Goal: Navigation & Orientation: Find specific page/section

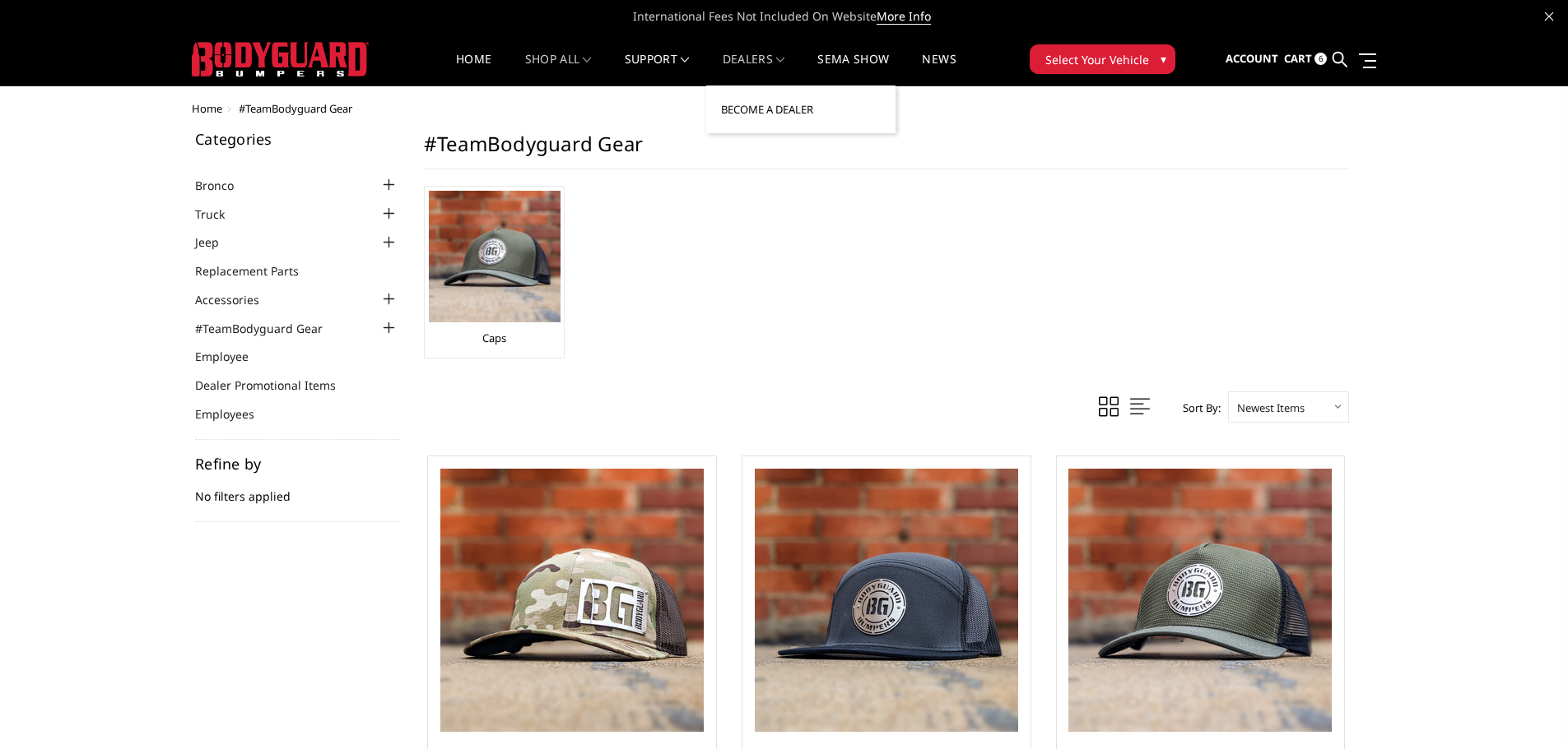
click at [771, 109] on link "Become a Dealer" at bounding box center [801, 109] width 177 height 32
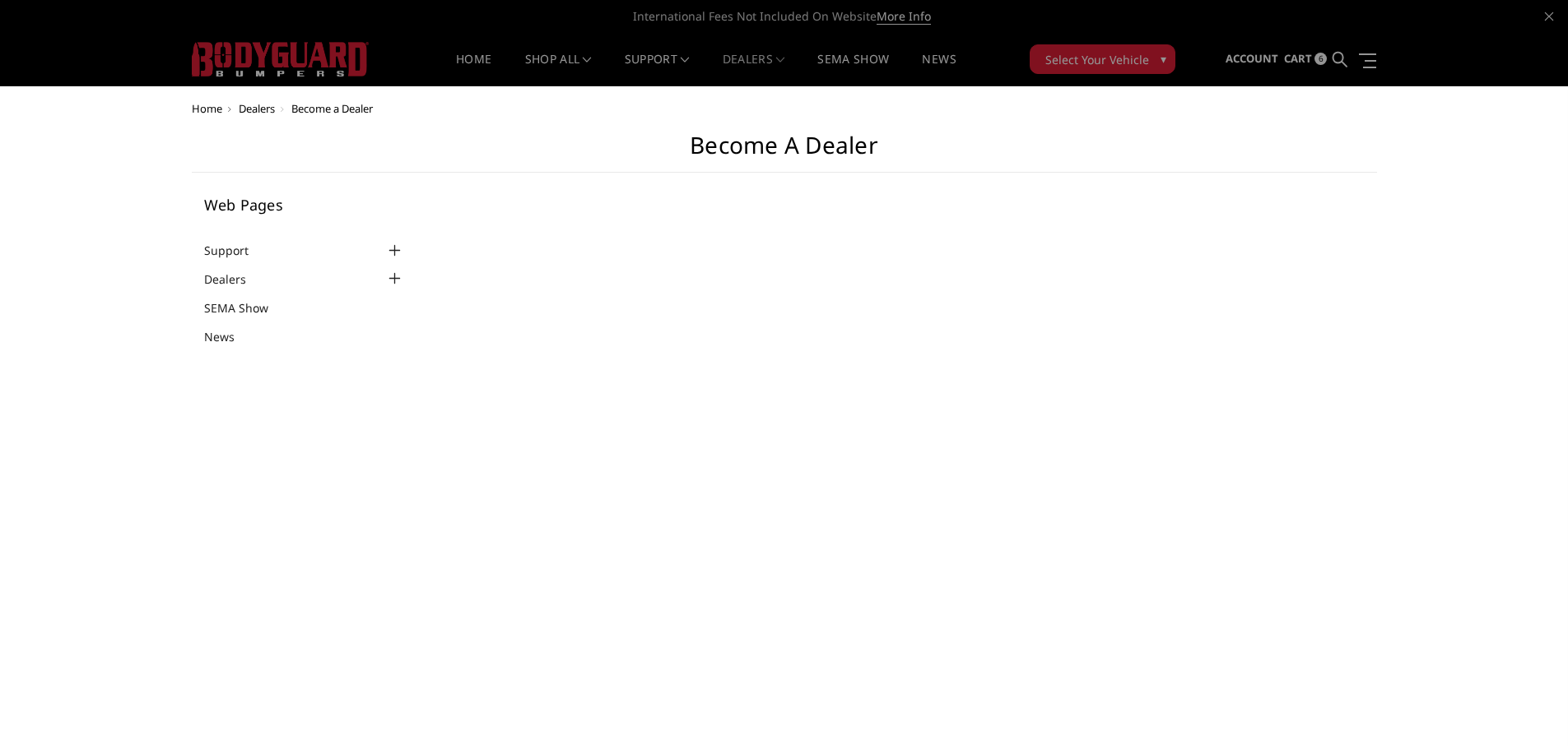
select select "US"
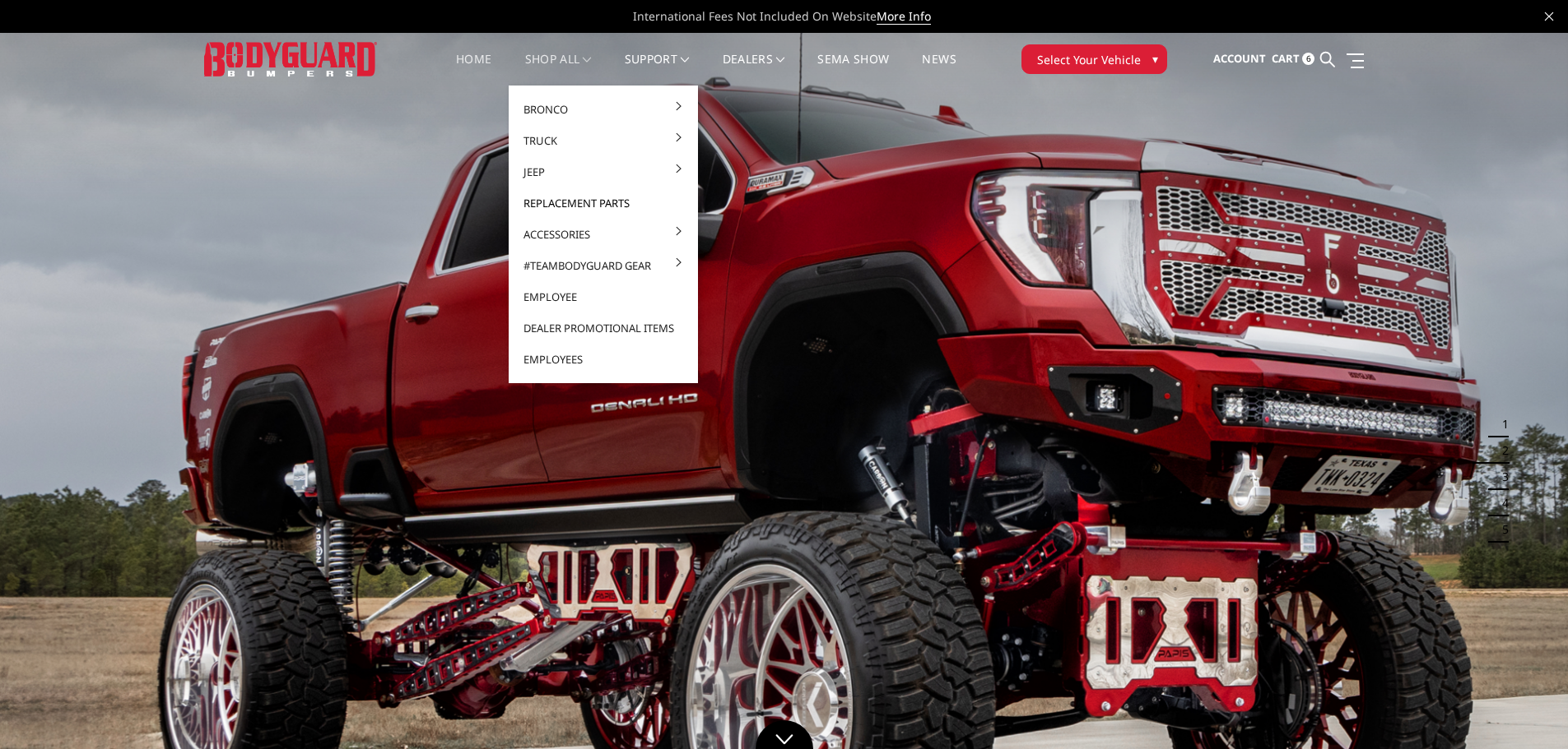
click at [558, 206] on link "Replacement Parts" at bounding box center [603, 203] width 177 height 32
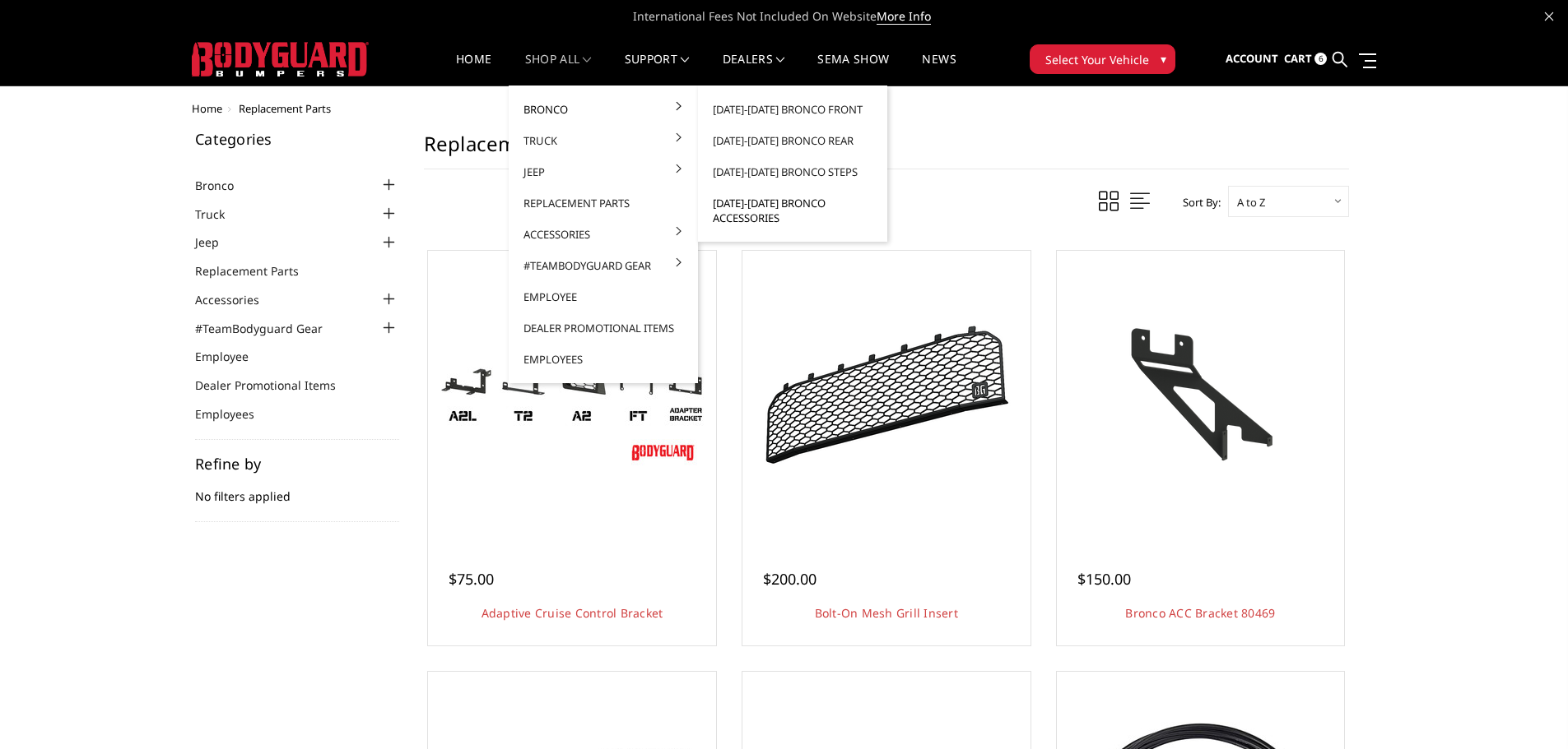
click at [768, 212] on link "[DATE]-[DATE] Bronco Accessories" at bounding box center [793, 210] width 177 height 46
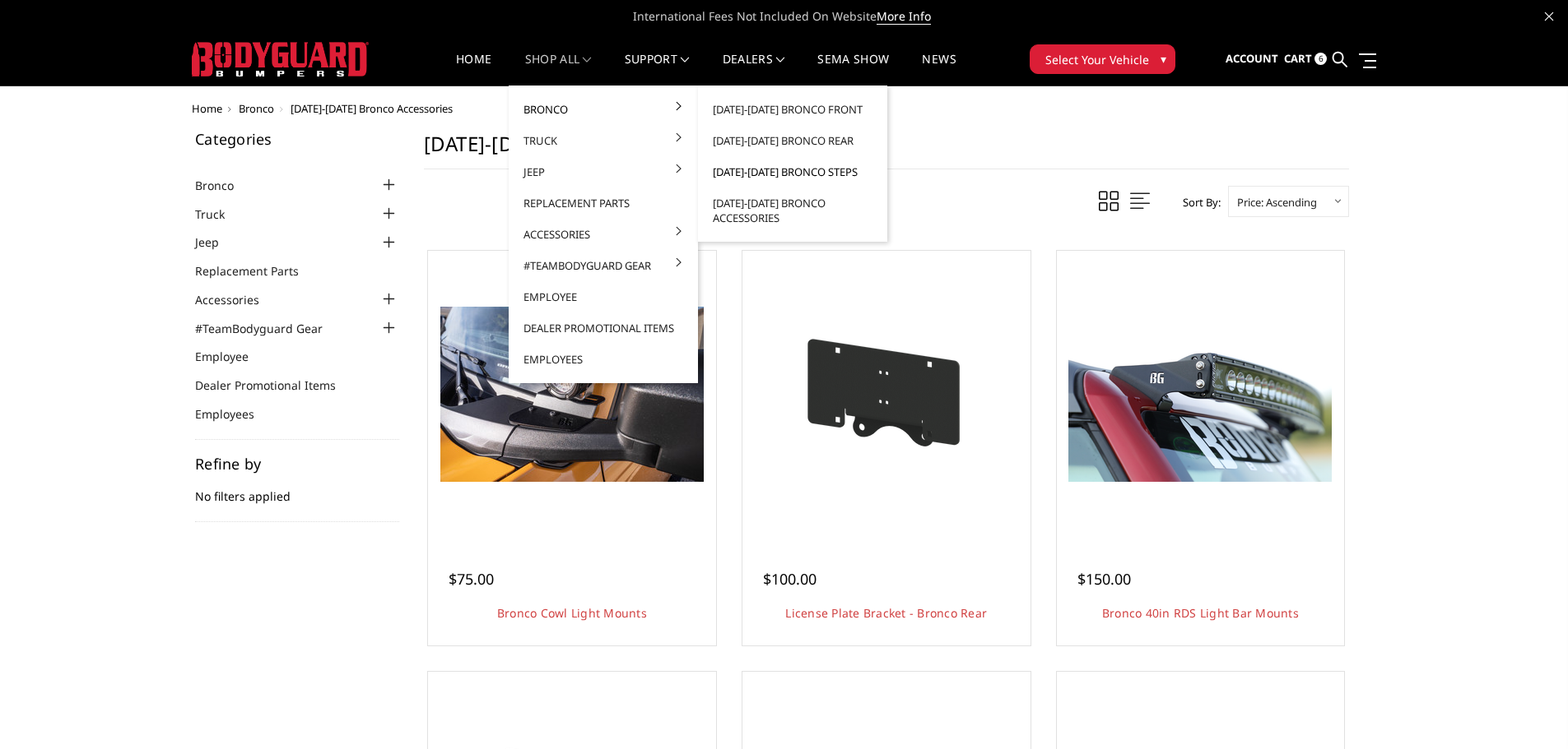
click at [755, 175] on link "[DATE]-[DATE] Bronco Steps" at bounding box center [793, 172] width 177 height 32
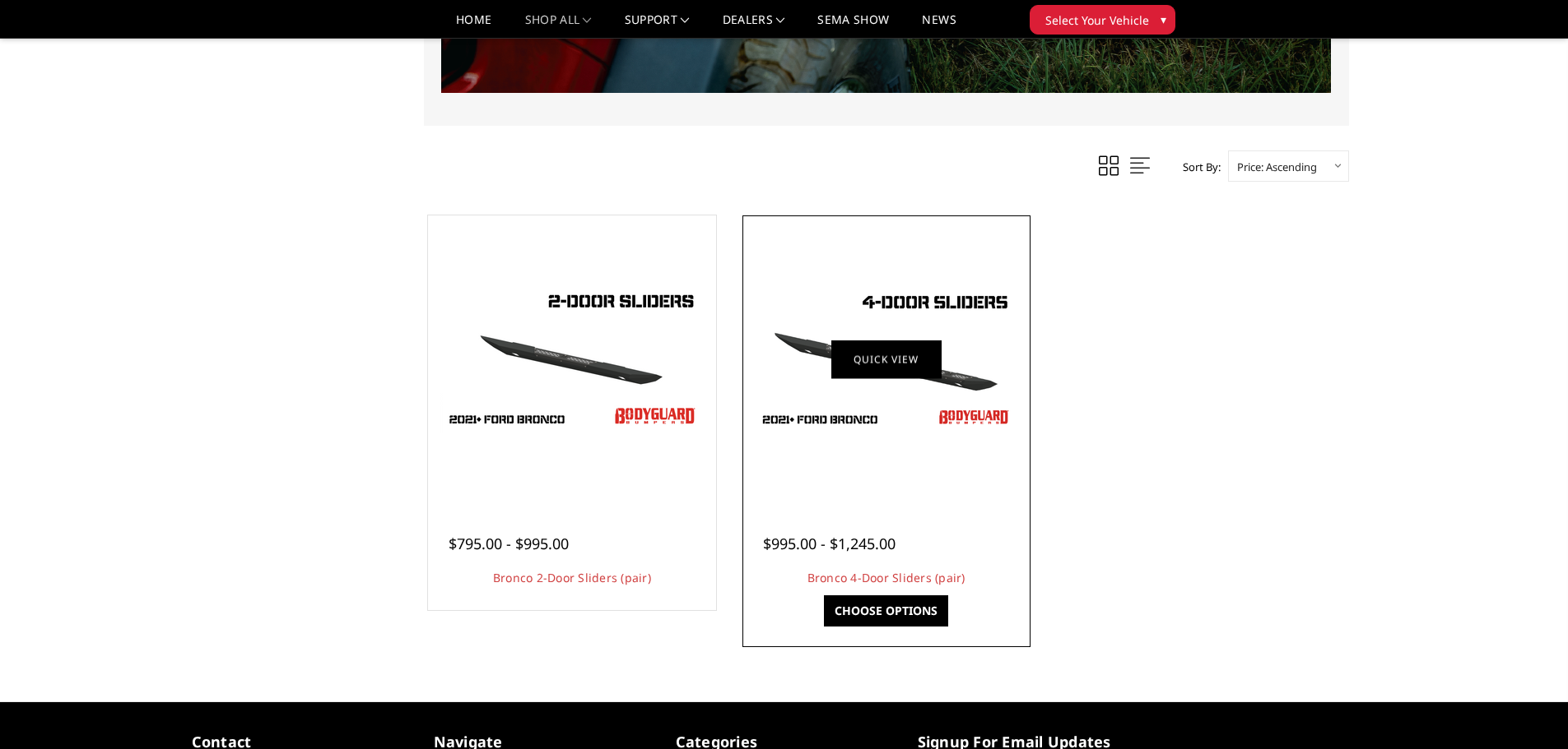
scroll to position [658, 0]
